Goal: Task Accomplishment & Management: Complete application form

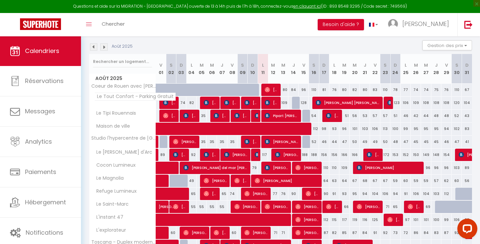
scroll to position [97, 0]
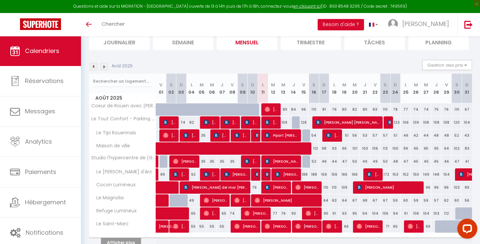
click at [104, 63] on img at bounding box center [103, 66] width 7 height 7
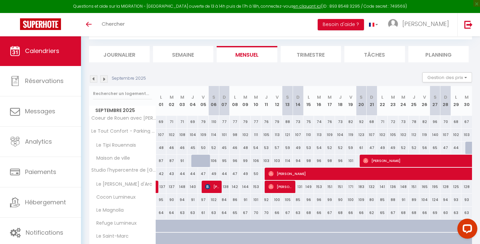
click at [195, 161] on div at bounding box center [196, 161] width 11 height 13
type input "88"
type input "Jeu 04 Septembre 2025"
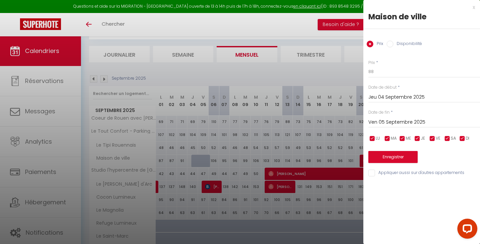
click at [392, 122] on input "Ven 05 Septembre 2025" at bounding box center [424, 122] width 112 height 9
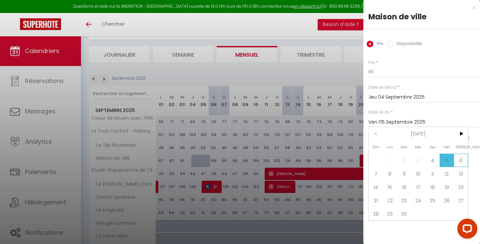
click at [465, 158] on span "6" at bounding box center [461, 160] width 14 height 13
type input "Sam 06 Septembre 2025"
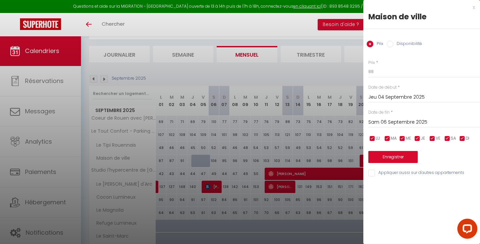
click at [392, 43] on input "Disponibilité" at bounding box center [390, 44] width 7 height 7
radio input "true"
radio input "false"
click at [382, 155] on button "Enregistrer" at bounding box center [392, 158] width 49 height 12
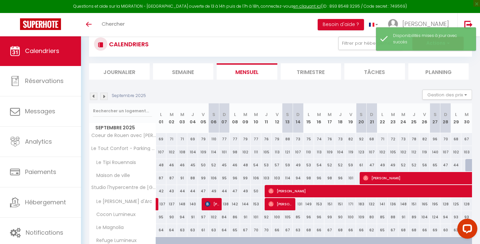
scroll to position [0, 0]
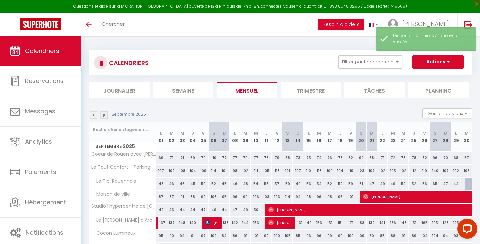
click at [442, 67] on button "Actions" at bounding box center [437, 61] width 51 height 13
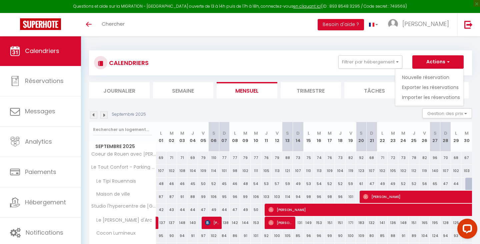
click at [429, 75] on link "Nouvelle réservation" at bounding box center [431, 77] width 58 height 10
select select
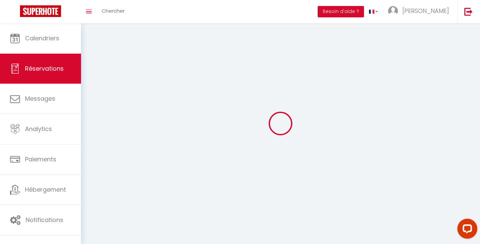
select select
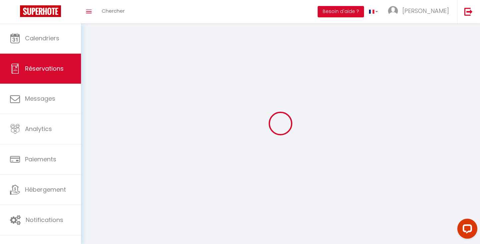
select select
checkbox input "false"
select select
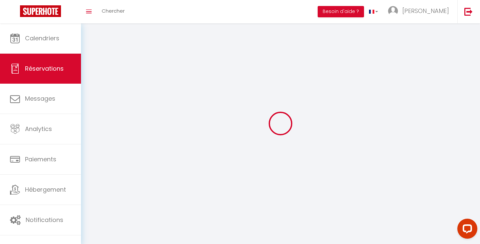
select select
checkbox input "false"
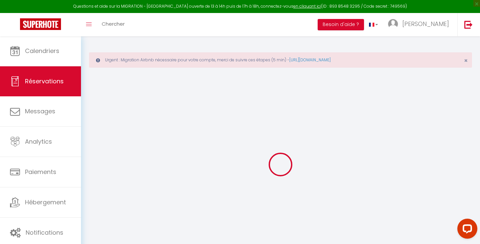
select select
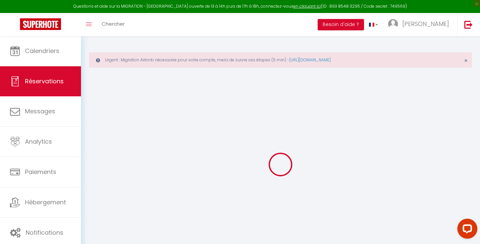
select select
checkbox input "false"
select select
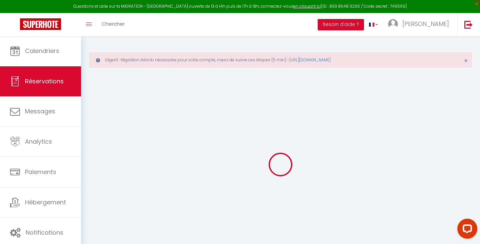
select select
checkbox input "false"
select select
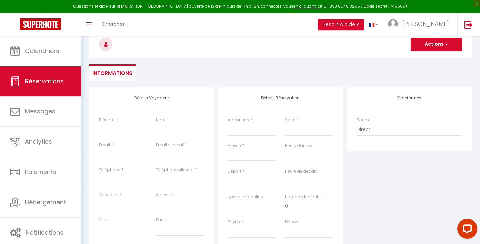
scroll to position [81, 0]
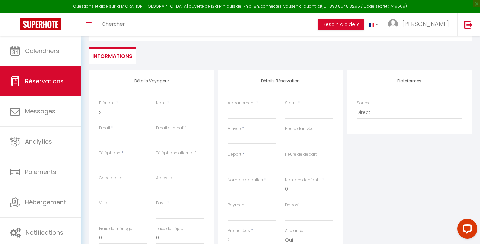
type input "SD"
select select
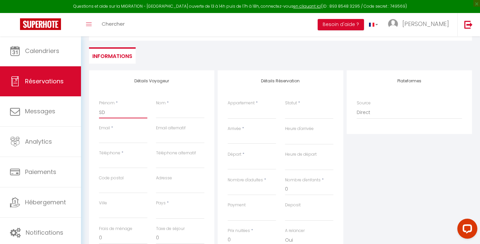
select select
checkbox input "false"
select select
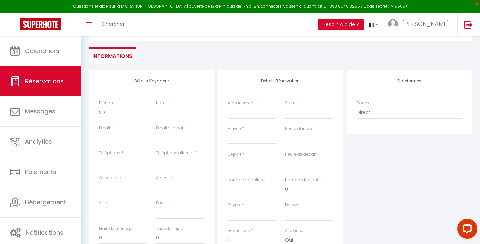
select select
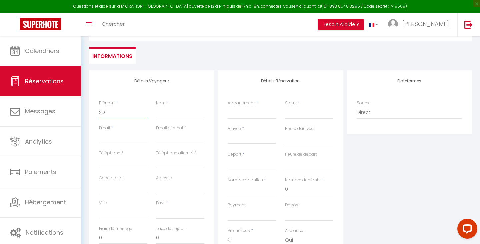
select select
checkbox input "false"
type input "SDo"
select select
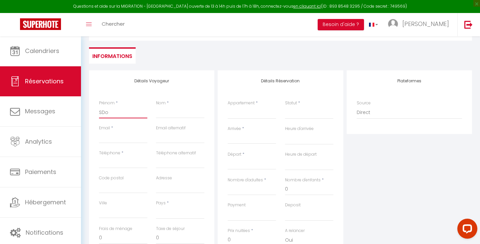
select select
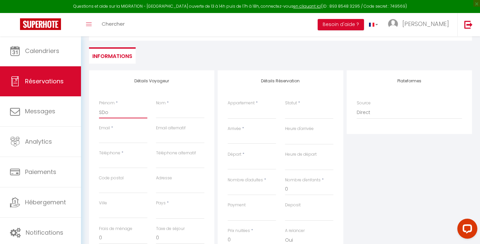
checkbox input "false"
type input "SDoe"
select select
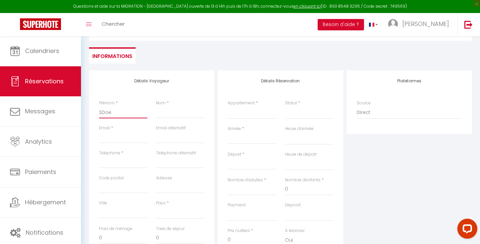
select select
checkbox input "false"
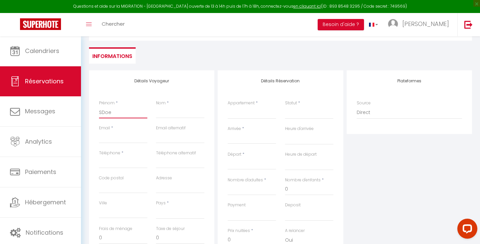
type input "SDoeu"
select select
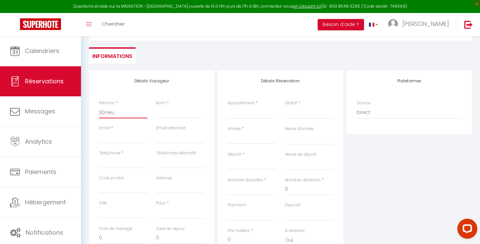
select select
checkbox input "false"
type input "SDoeur"
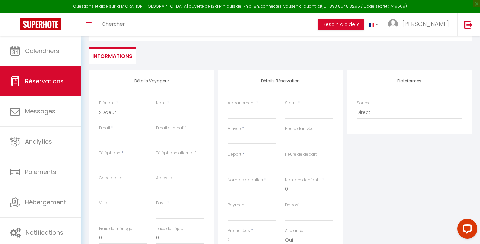
select select
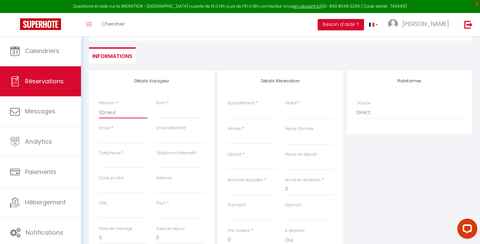
select select
checkbox input "false"
type input "SDoeur"
select select
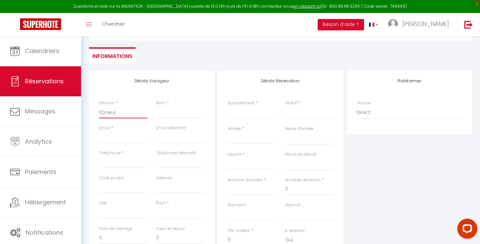
select select
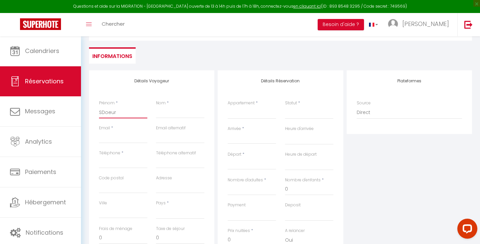
select select
checkbox input "false"
type input "SDoeur"
select select
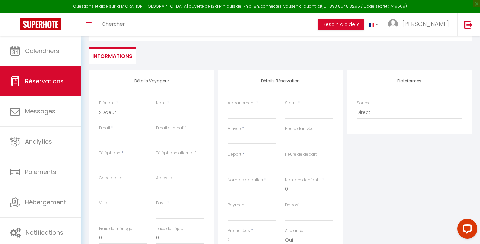
select select
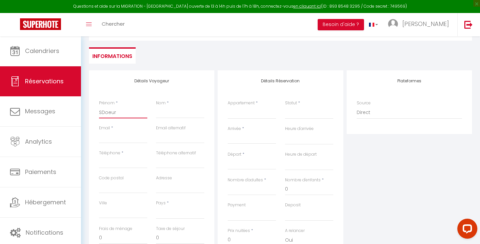
checkbox input "false"
type input "SDoeu"
select select
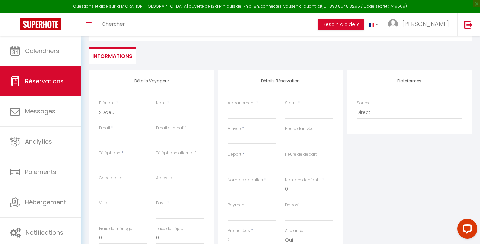
select select
checkbox input "false"
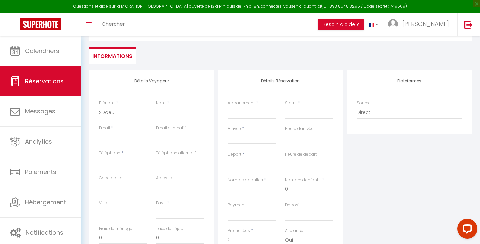
type input "SDoe"
select select
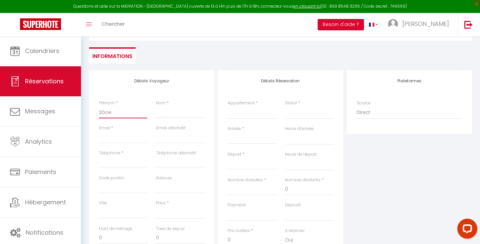
select select
checkbox input "false"
type input "SDo"
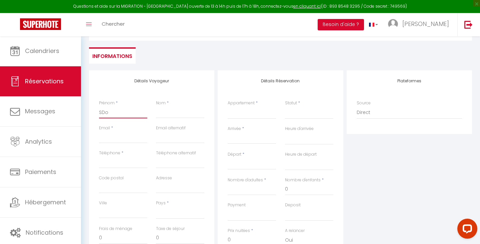
select select
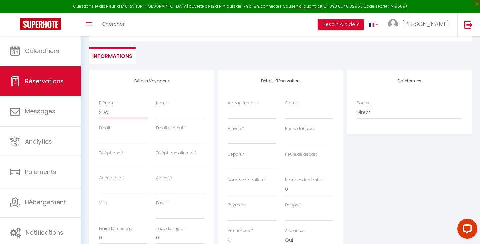
select select
checkbox input "false"
type input "SD"
select select
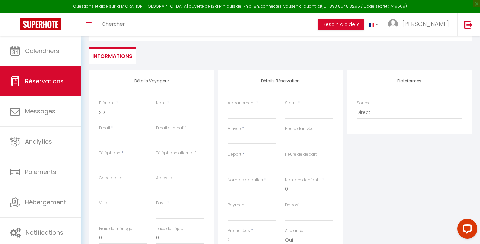
select select
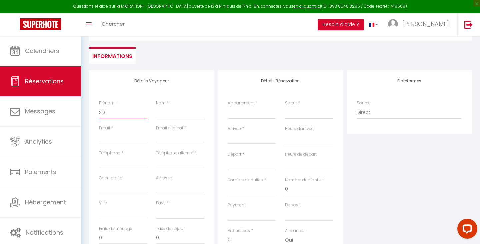
select select
checkbox input "false"
type input "S"
select select
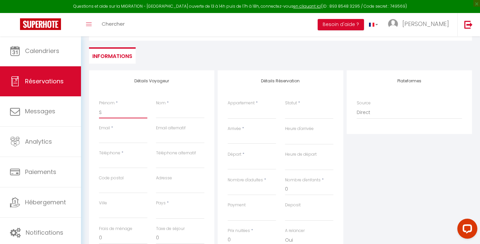
select select
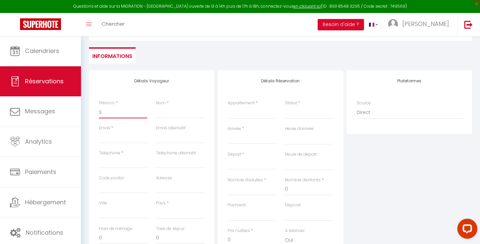
checkbox input "false"
type input "SO"
select select
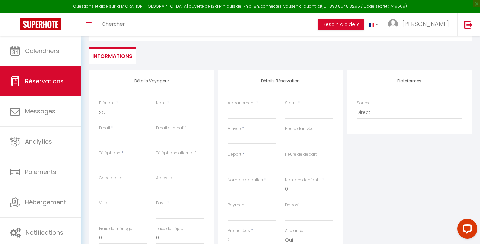
select select
checkbox input "false"
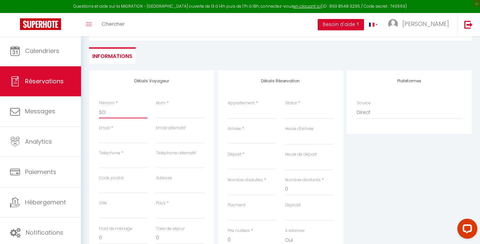
type input "SOe"
select select
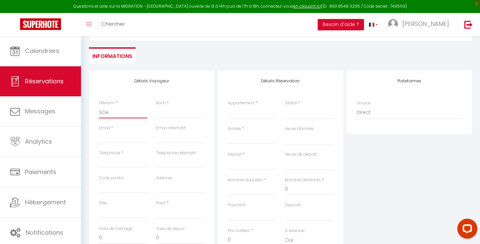
select select
checkbox input "false"
type input "SOeu"
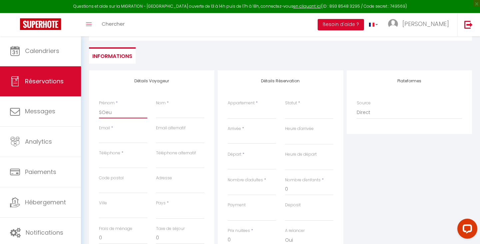
select select
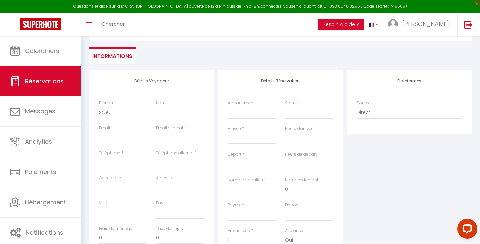
select select
checkbox input "false"
type input "SOeur"
select select
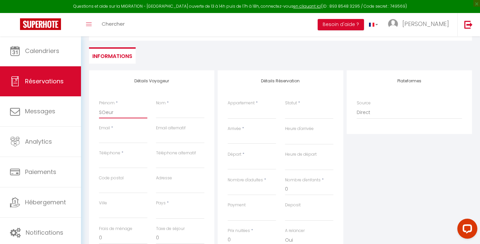
select select
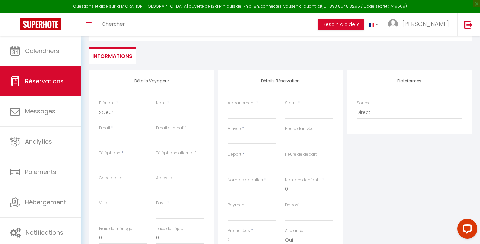
select select
checkbox input "false"
type input "SOeur"
select select
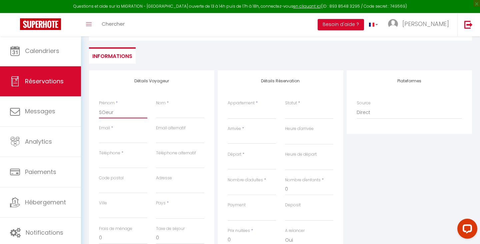
select select
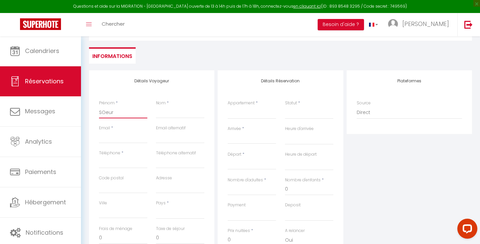
checkbox input "false"
click at [103, 111] on input "SOeur" at bounding box center [123, 112] width 48 height 12
click at [107, 113] on input "SOeur" at bounding box center [123, 112] width 48 height 12
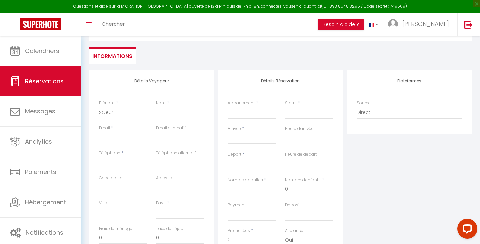
click at [106, 112] on input "SOeur" at bounding box center [123, 112] width 48 height 12
type input "Seur"
click at [240, 140] on input "Arrivée" at bounding box center [252, 138] width 48 height 9
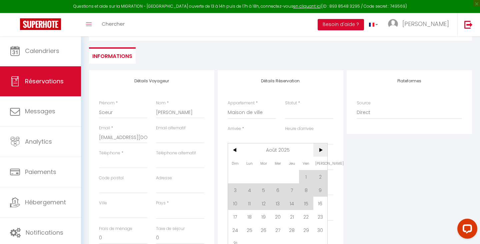
click at [324, 151] on span ">" at bounding box center [320, 149] width 14 height 13
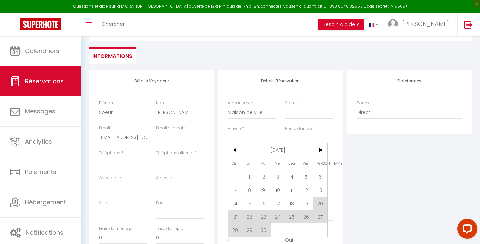
click at [290, 176] on span "4" at bounding box center [292, 176] width 14 height 13
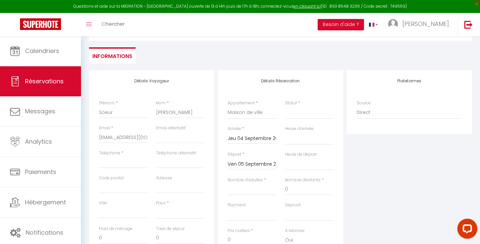
click at [252, 162] on input "Ven 05 Septembre 2025" at bounding box center [252, 164] width 48 height 9
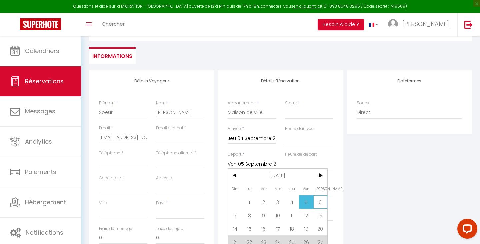
click at [317, 198] on span "6" at bounding box center [320, 201] width 14 height 13
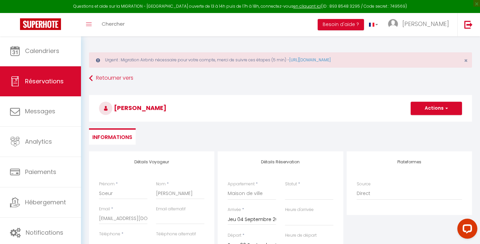
scroll to position [0, 0]
click at [434, 107] on button "Actions" at bounding box center [436, 108] width 51 height 13
click at [431, 122] on link "Enregistrer" at bounding box center [429, 123] width 53 height 9
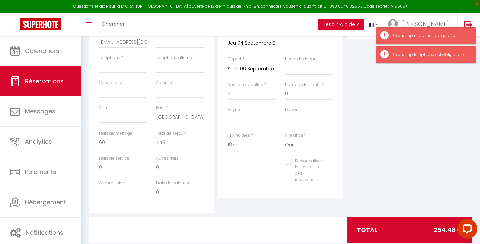
scroll to position [178, 0]
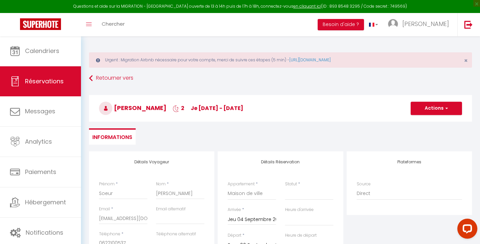
click at [437, 115] on button "Actions" at bounding box center [436, 108] width 51 height 13
click at [430, 121] on link "Enregistrer" at bounding box center [429, 123] width 53 height 9
click at [439, 114] on button "Actions" at bounding box center [436, 108] width 51 height 13
click at [423, 118] on ul "Enregistrer" at bounding box center [429, 123] width 53 height 13
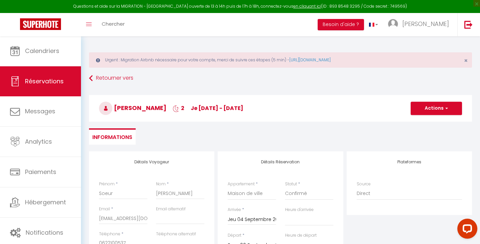
click at [423, 121] on h3 "[PERSON_NAME] 2 je [DATE] - [DATE]" at bounding box center [280, 108] width 383 height 27
click at [428, 109] on button "Actions" at bounding box center [436, 108] width 51 height 13
click at [426, 122] on link "Enregistrer" at bounding box center [429, 123] width 53 height 9
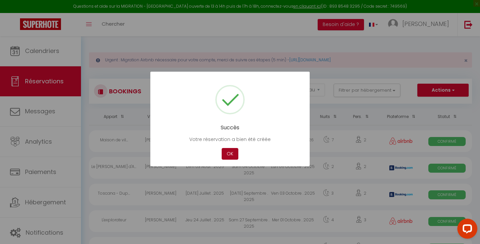
click at [229, 152] on button "OK" at bounding box center [230, 154] width 17 height 12
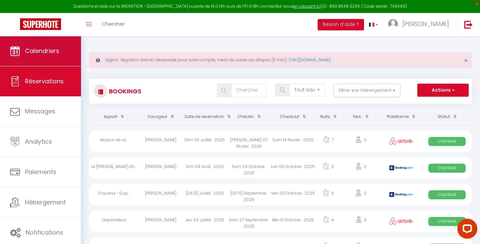
click at [34, 62] on link "Calendriers" at bounding box center [40, 51] width 81 height 30
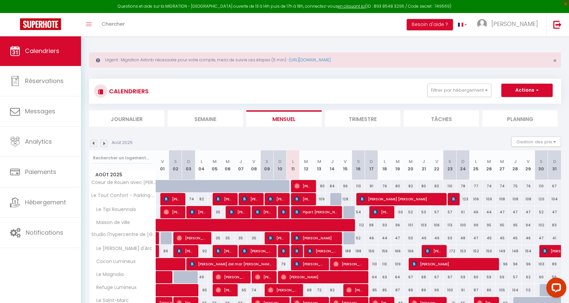
scroll to position [40, 0]
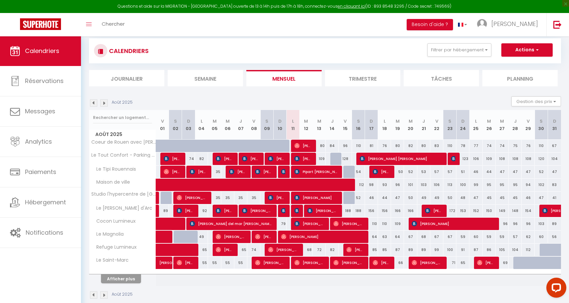
click at [118, 244] on button "Afficher plus" at bounding box center [121, 278] width 40 height 9
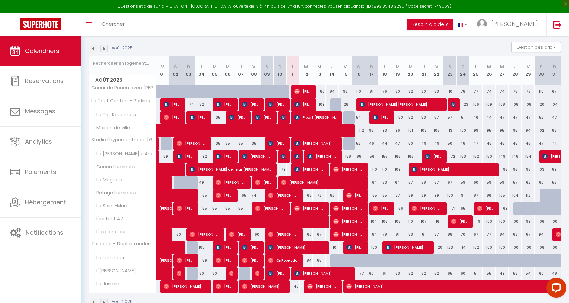
scroll to position [112, 0]
